Goal: Task Accomplishment & Management: Use online tool/utility

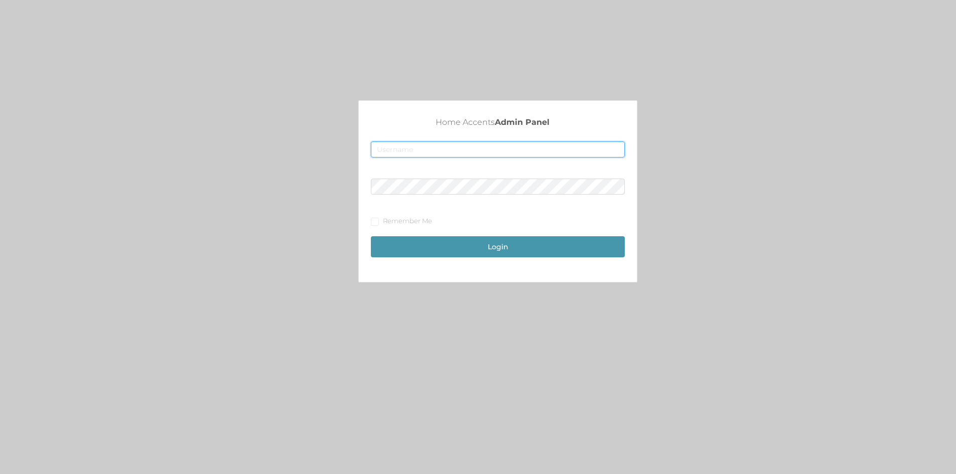
click at [422, 148] on input "text" at bounding box center [498, 149] width 254 height 16
type input "[EMAIL_ADDRESS][DOMAIN_NAME]"
click at [371, 236] on button "Login" at bounding box center [498, 246] width 254 height 21
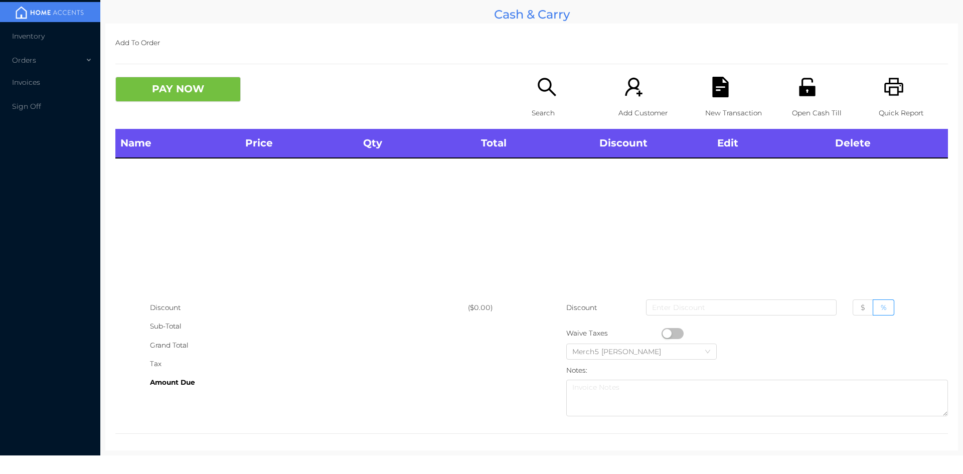
click at [540, 90] on icon "icon: search" at bounding box center [547, 87] width 18 height 18
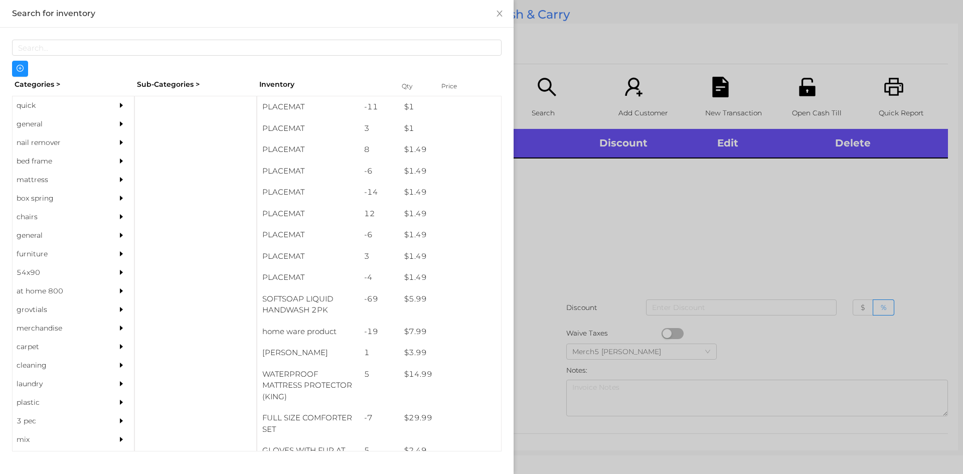
click at [81, 123] on div "general" at bounding box center [58, 124] width 91 height 19
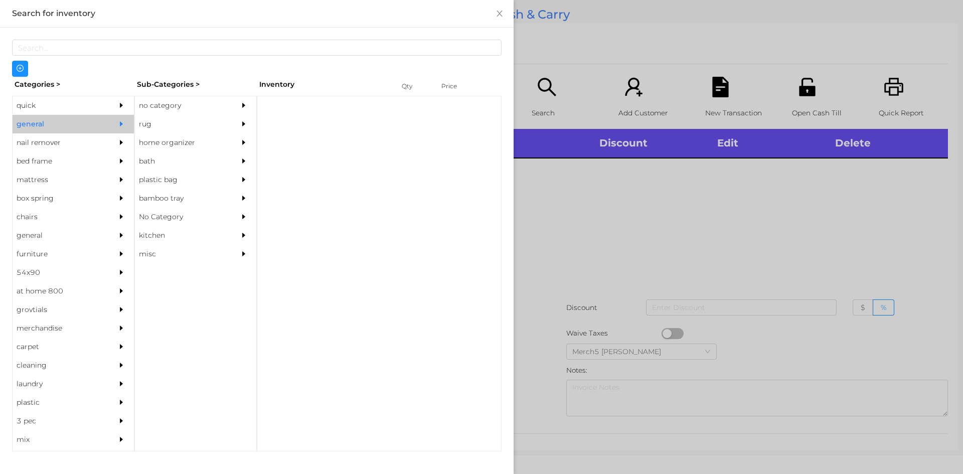
click at [157, 106] on div "no category" at bounding box center [180, 105] width 91 height 19
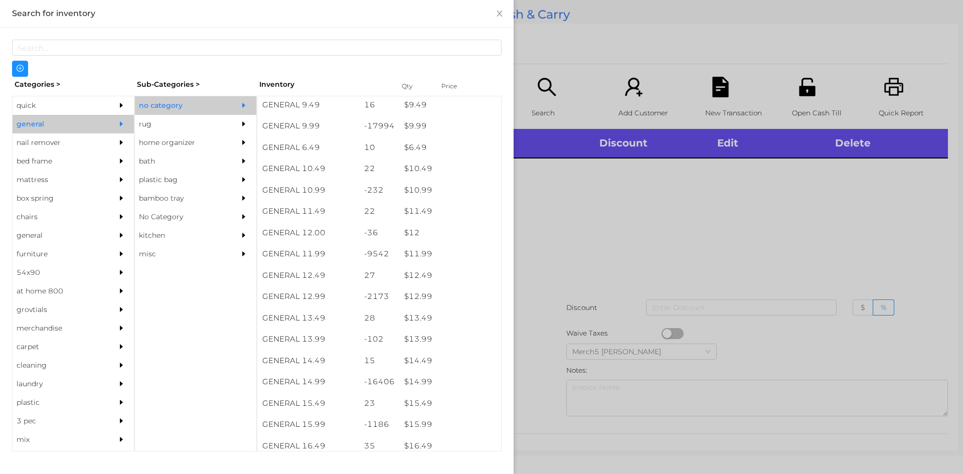
scroll to position [652, 0]
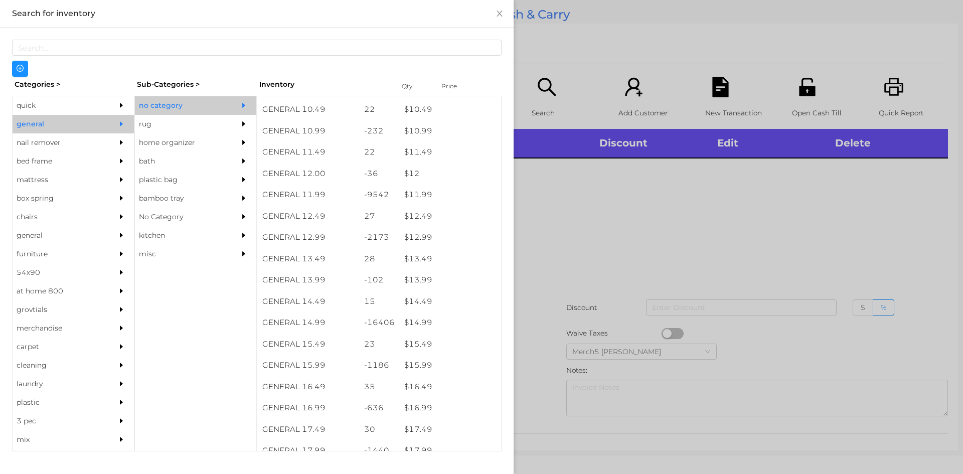
click at [762, 242] on div at bounding box center [481, 237] width 963 height 474
